Goal: Task Accomplishment & Management: Manage account settings

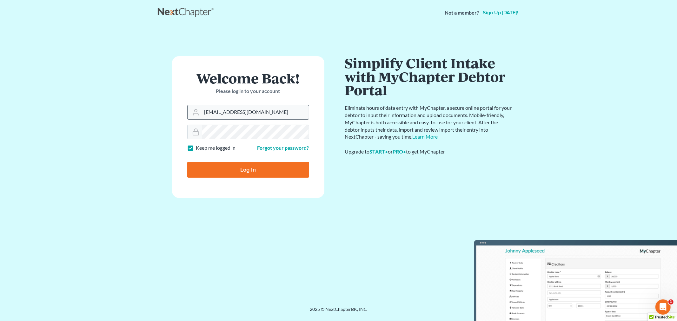
click at [250, 110] on input "[EMAIL_ADDRESS][DOMAIN_NAME]" at bounding box center [255, 112] width 107 height 14
type input "[PERSON_NAME][EMAIL_ADDRESS][DOMAIN_NAME]"
click at [259, 169] on input "Log In" at bounding box center [248, 170] width 122 height 16
type input "Thinking..."
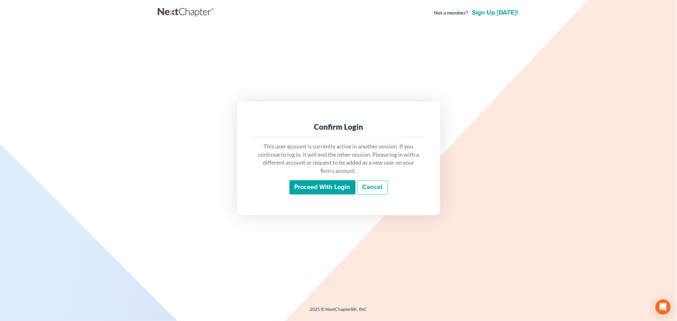
click at [328, 186] on input "Proceed with login" at bounding box center [322, 187] width 66 height 15
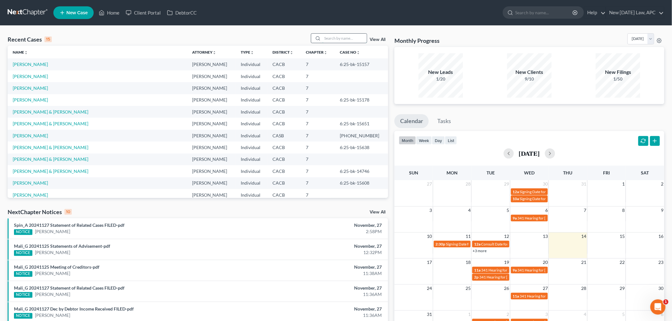
click at [332, 40] on input "search" at bounding box center [344, 38] width 44 height 9
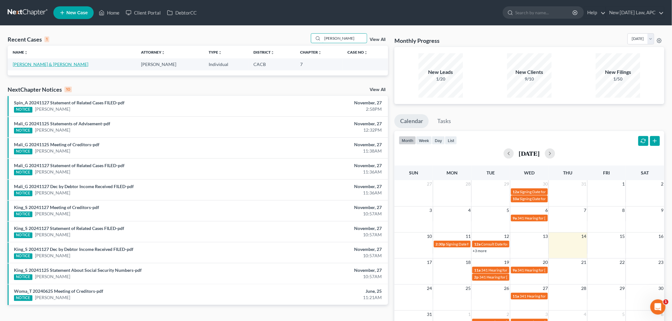
type input "Eakle"
click at [67, 66] on link "Eakle, Christopher & Casandra" at bounding box center [51, 64] width 76 height 5
select select "4"
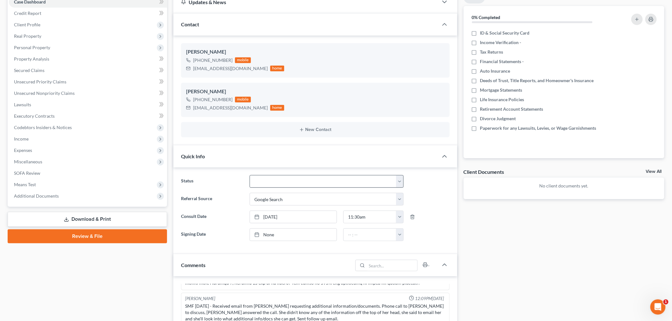
scroll to position [70, 0]
click at [278, 176] on select "Discharged Dismissed Filed / Pre 341 HOLD - Payment Plan Inactive In Progress O…" at bounding box center [326, 181] width 154 height 13
select select "12"
click at [249, 175] on select "Discharged Dismissed Filed / Pre 341 HOLD - Payment Plan Inactive In Progress O…" at bounding box center [326, 181] width 154 height 13
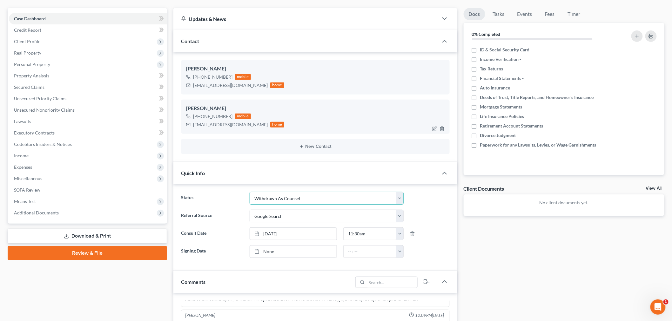
scroll to position [0, 0]
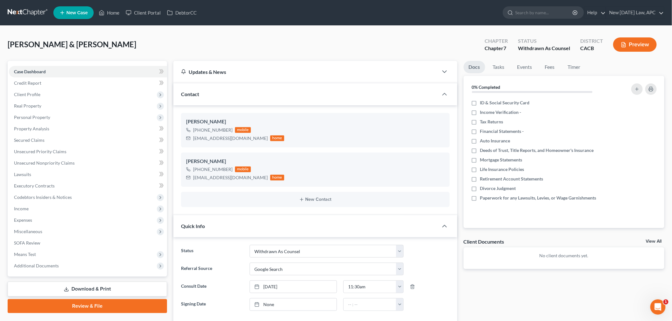
click at [312, 48] on div "Eakle, Christopher & Casandra Upgraded Chapter Chapter 7 Status Withdrawn As Co…" at bounding box center [336, 47] width 656 height 28
click at [108, 14] on link "Home" at bounding box center [109, 12] width 27 height 11
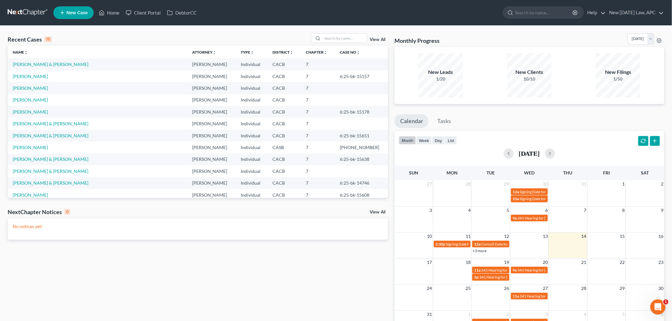
click at [379, 39] on link "View All" at bounding box center [377, 39] width 16 height 4
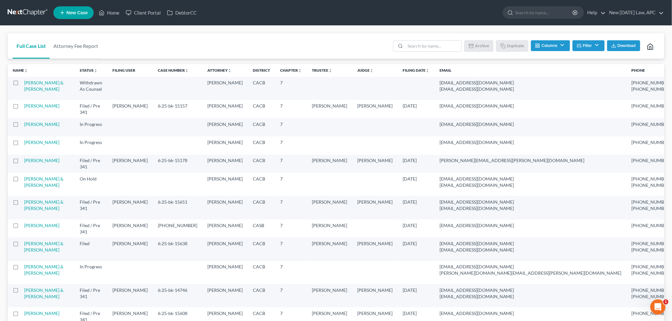
click at [22, 84] on label at bounding box center [22, 84] width 0 height 0
click at [24, 83] on input "checkbox" at bounding box center [26, 82] width 4 height 4
click at [483, 45] on button "Archive" at bounding box center [479, 45] width 29 height 11
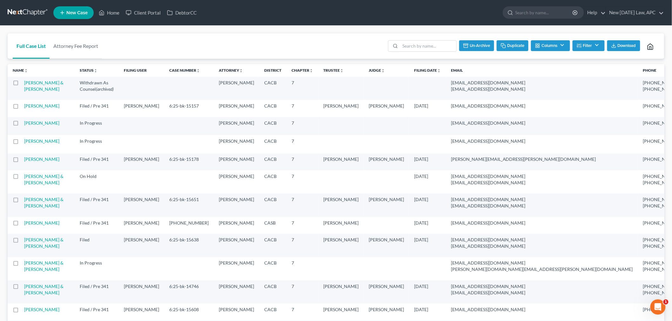
checkbox input "false"
